Goal: Navigation & Orientation: Find specific page/section

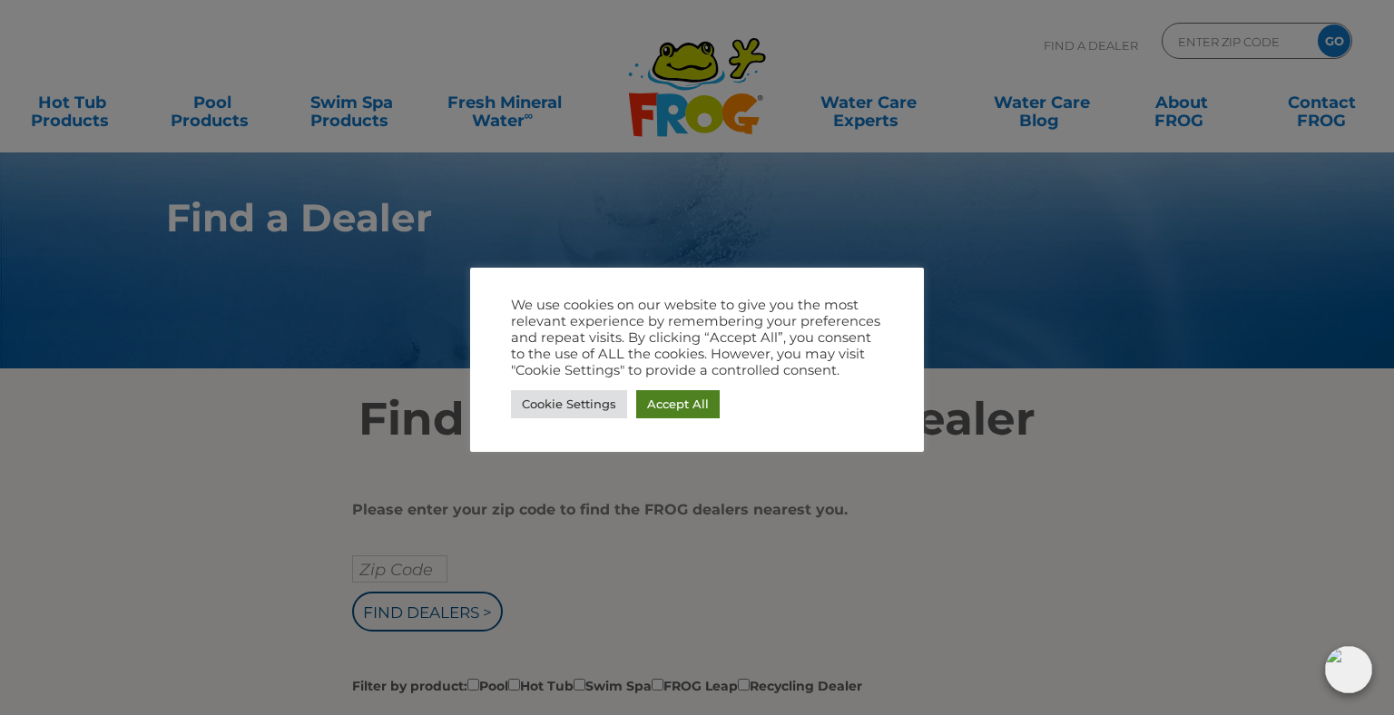
click at [655, 405] on link "Accept All" at bounding box center [678, 404] width 84 height 28
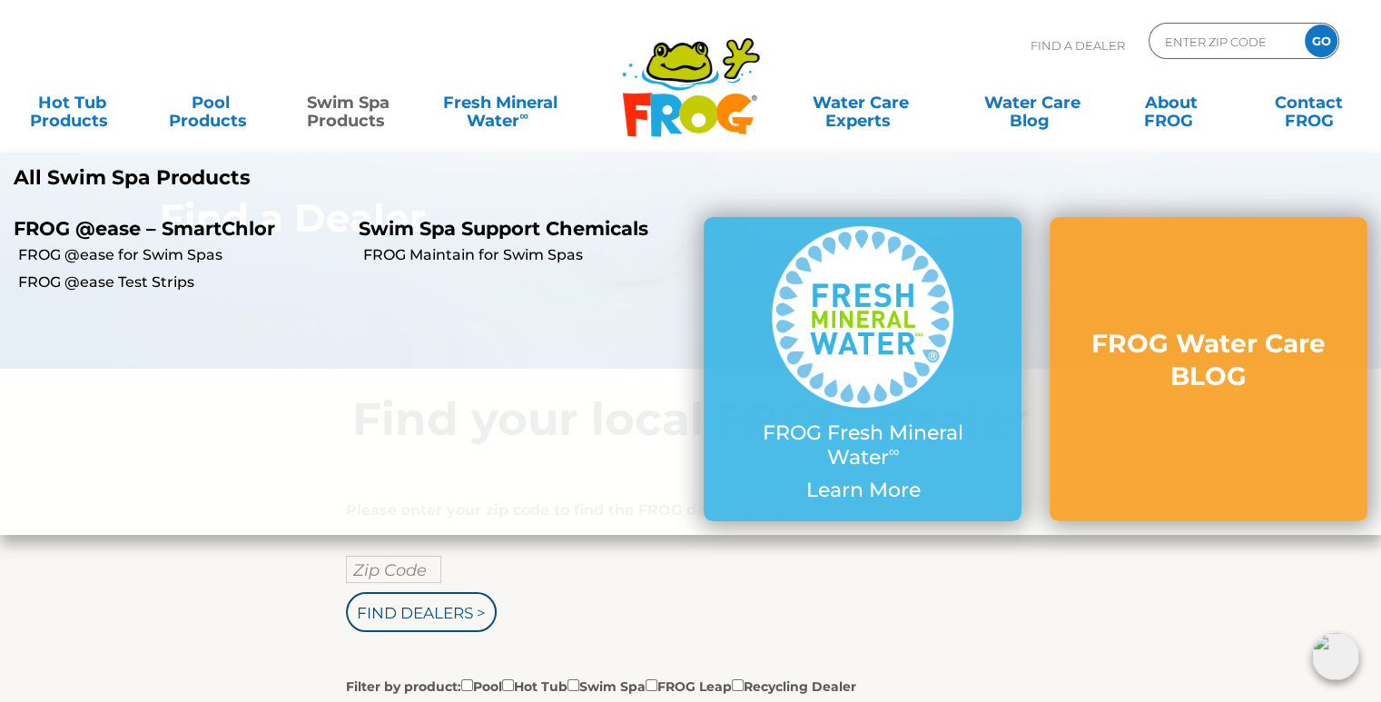
click at [334, 113] on link "Swim Spa Products" at bounding box center [348, 102] width 107 height 36
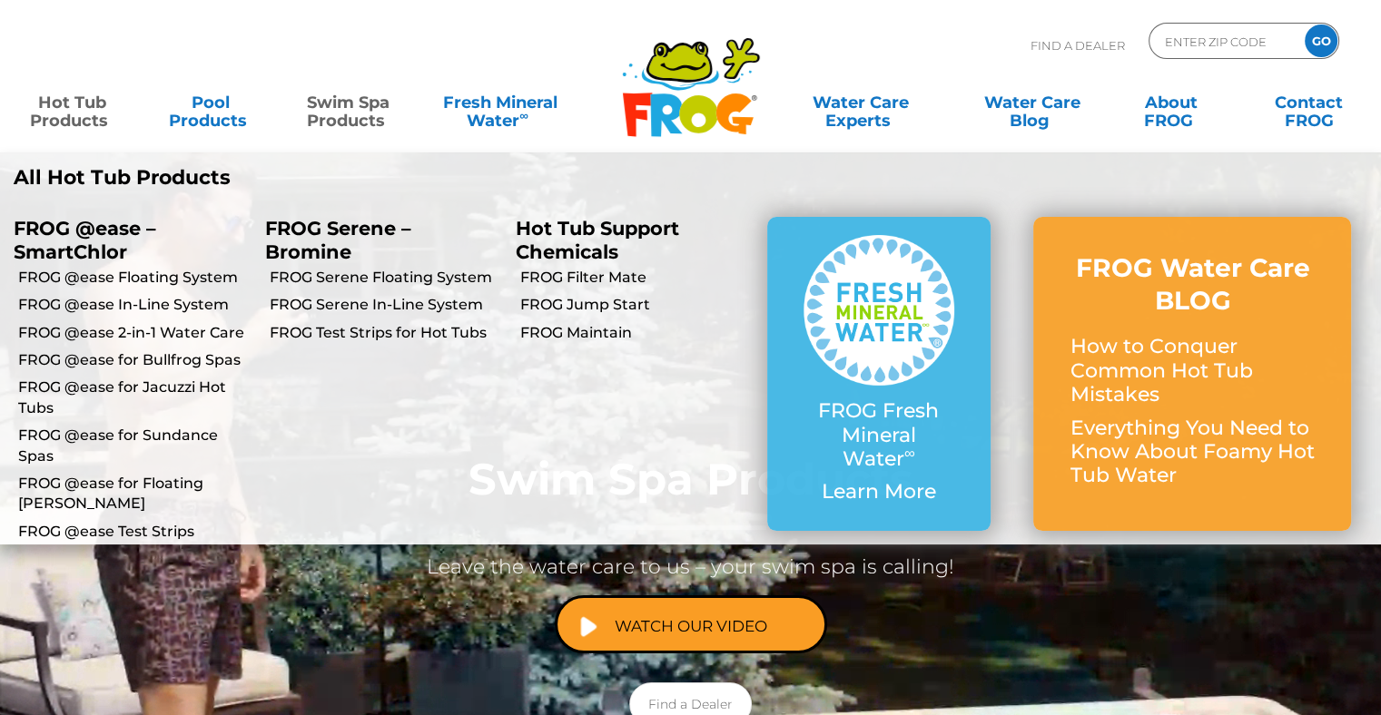
click at [82, 111] on link "Hot Tub Products" at bounding box center [71, 102] width 107 height 36
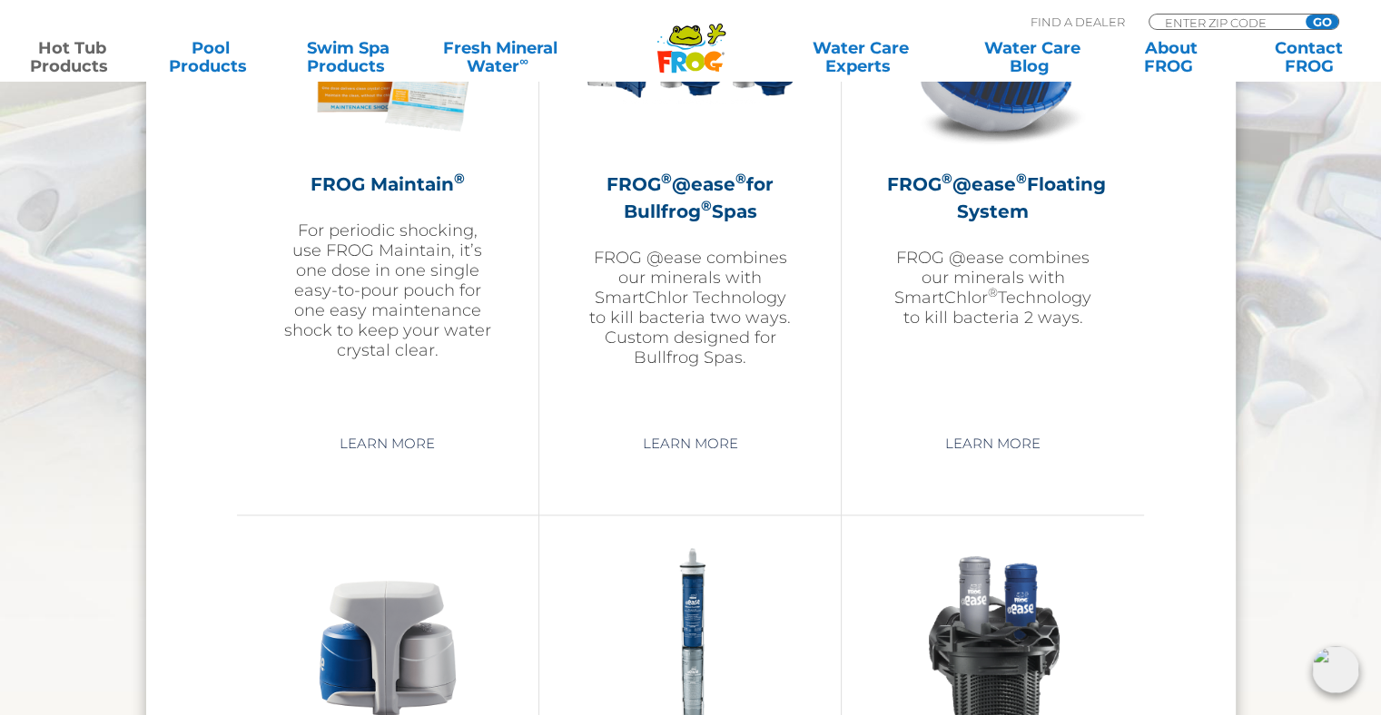
scroll to position [2269, 0]
